Goal: Task Accomplishment & Management: Use online tool/utility

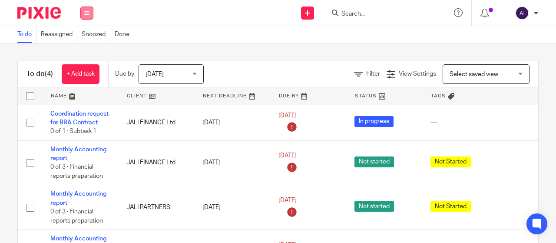
click at [86, 12] on icon at bounding box center [86, 12] width 5 height 5
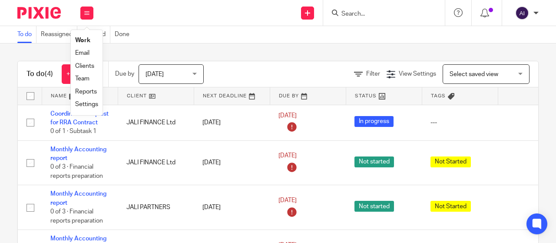
click at [85, 38] on link "Work" at bounding box center [82, 40] width 15 height 6
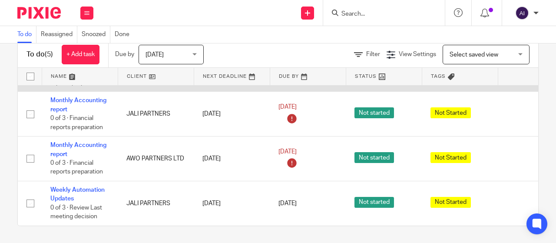
scroll to position [89, 0]
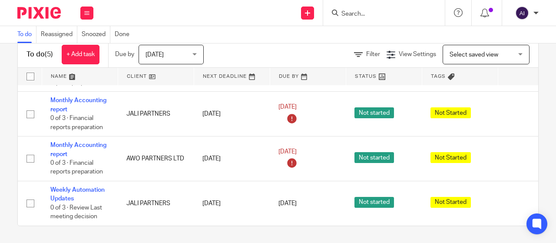
click at [195, 55] on div "Today Today" at bounding box center [170, 55] width 65 height 20
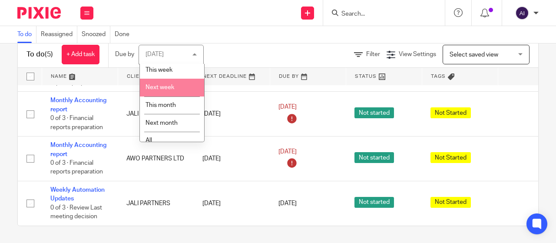
scroll to position [45, 0]
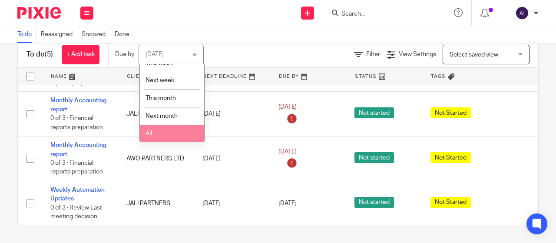
click at [164, 132] on li "All" at bounding box center [172, 134] width 64 height 18
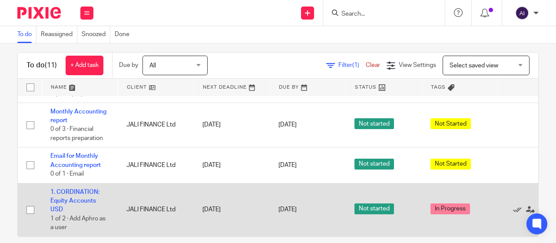
scroll to position [20, 0]
